Goal: Navigation & Orientation: Find specific page/section

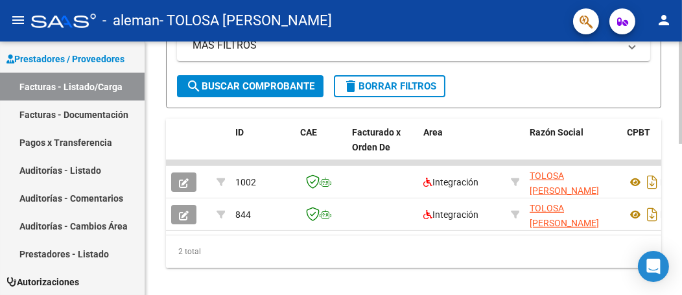
scroll to position [376, 0]
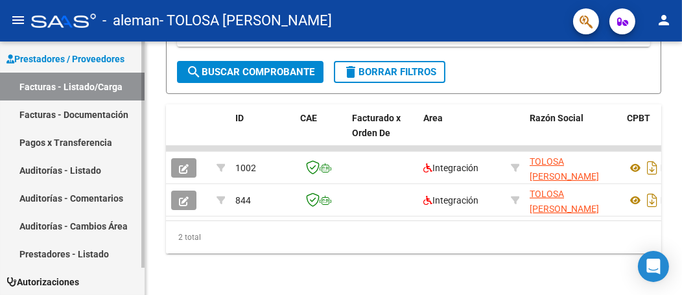
click at [106, 141] on link "Pagos x Transferencia" at bounding box center [72, 142] width 145 height 28
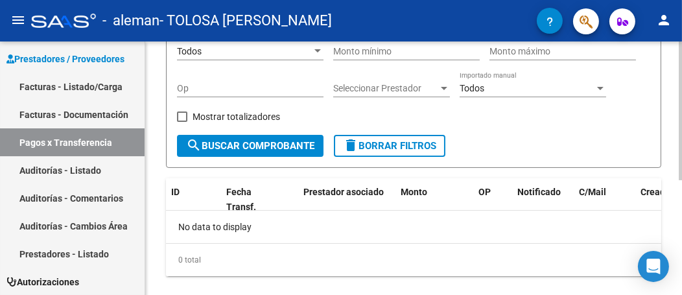
scroll to position [209, 0]
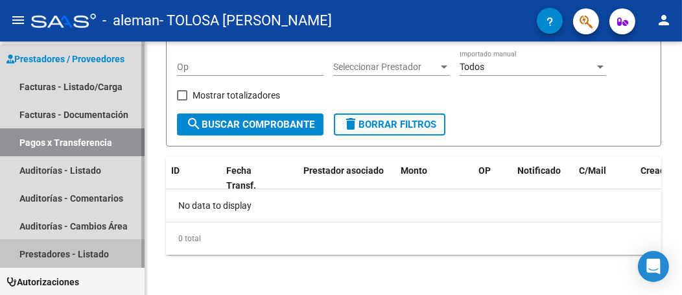
click at [102, 256] on link "Prestadores - Listado" at bounding box center [72, 254] width 145 height 28
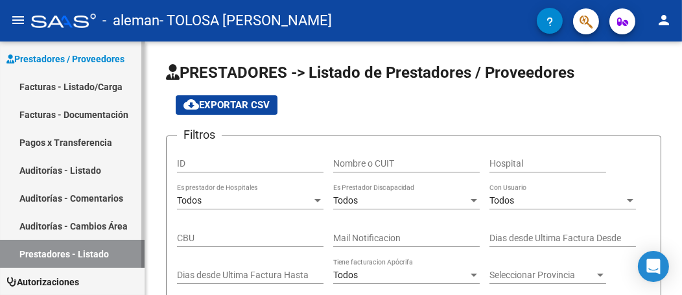
click at [102, 256] on link "Prestadores - Listado" at bounding box center [72, 254] width 145 height 28
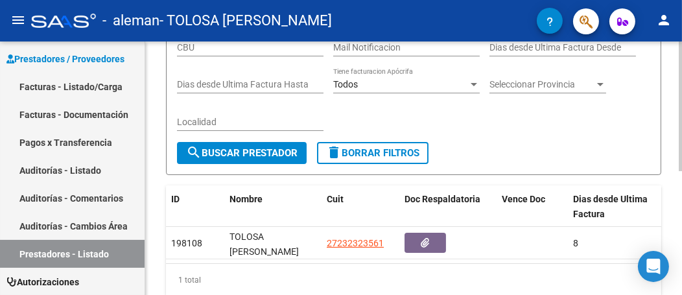
scroll to position [178, 0]
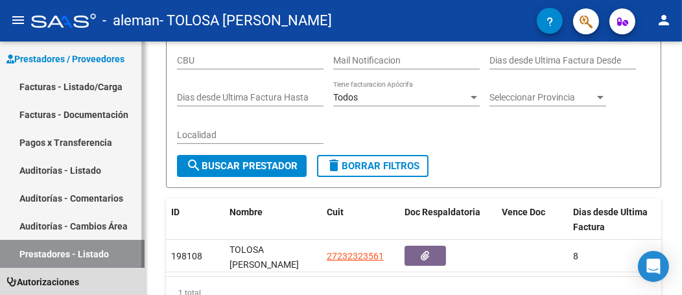
click at [86, 278] on link "Autorizaciones" at bounding box center [72, 282] width 145 height 28
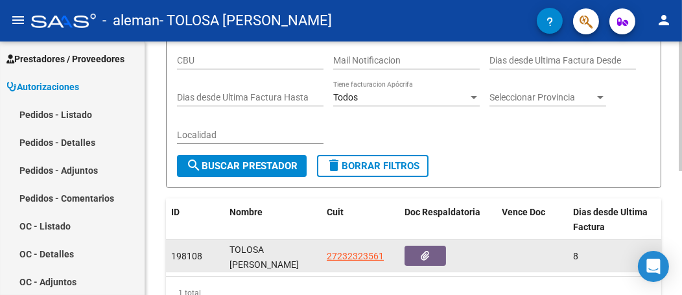
scroll to position [0, 0]
